Goal: Task Accomplishment & Management: Use online tool/utility

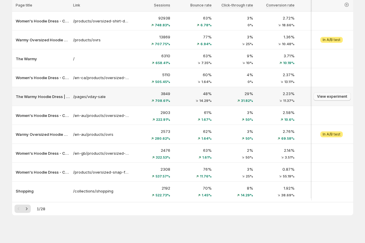
click at [331, 97] on span "View experiment" at bounding box center [332, 96] width 30 height 5
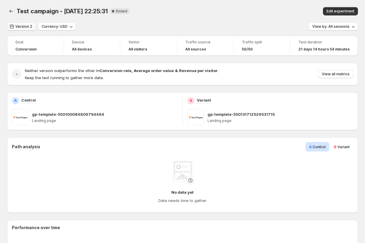
click at [24, 26] on span "Version 2" at bounding box center [23, 26] width 17 height 5
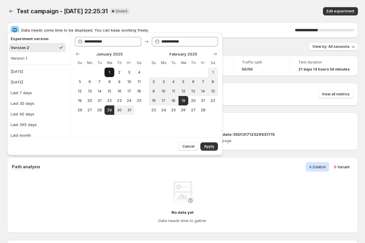
click at [108, 73] on span "1" at bounding box center [109, 72] width 5 height 5
type input "**********"
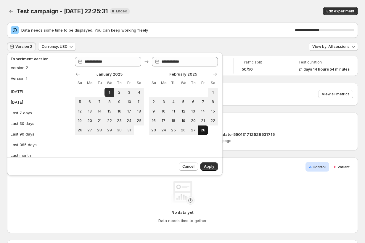
click at [201, 129] on span "28" at bounding box center [202, 130] width 5 height 5
type input "**********"
click at [215, 166] on button "Apply" at bounding box center [208, 167] width 17 height 8
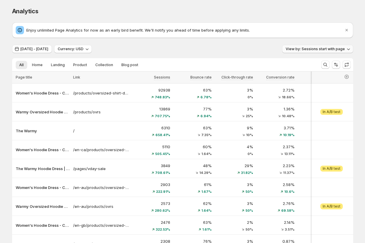
click at [298, 52] on button "View by: Sessions start with page" at bounding box center [317, 49] width 71 height 8
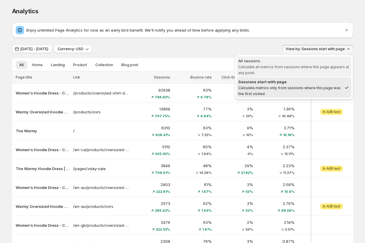
click at [291, 64] on span "All sessions Calculate all metrics from sessions where this page appears at any…" at bounding box center [293, 66] width 111 height 17
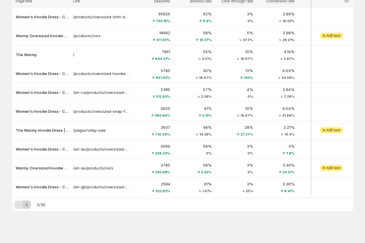
click at [27, 203] on icon "Next" at bounding box center [27, 205] width 6 height 6
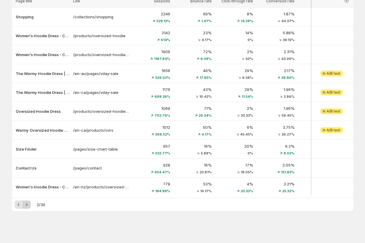
click at [28, 204] on icon "Next" at bounding box center [27, 205] width 6 height 6
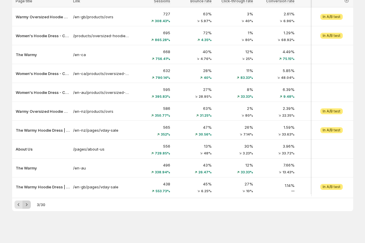
click at [28, 204] on icon "Next" at bounding box center [27, 205] width 6 height 6
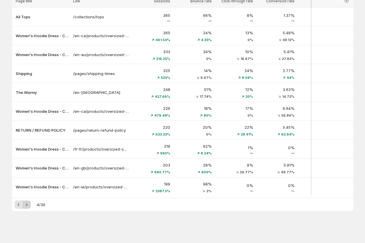
click at [28, 204] on icon "Next" at bounding box center [27, 205] width 6 height 6
